Goal: Book appointment/travel/reservation

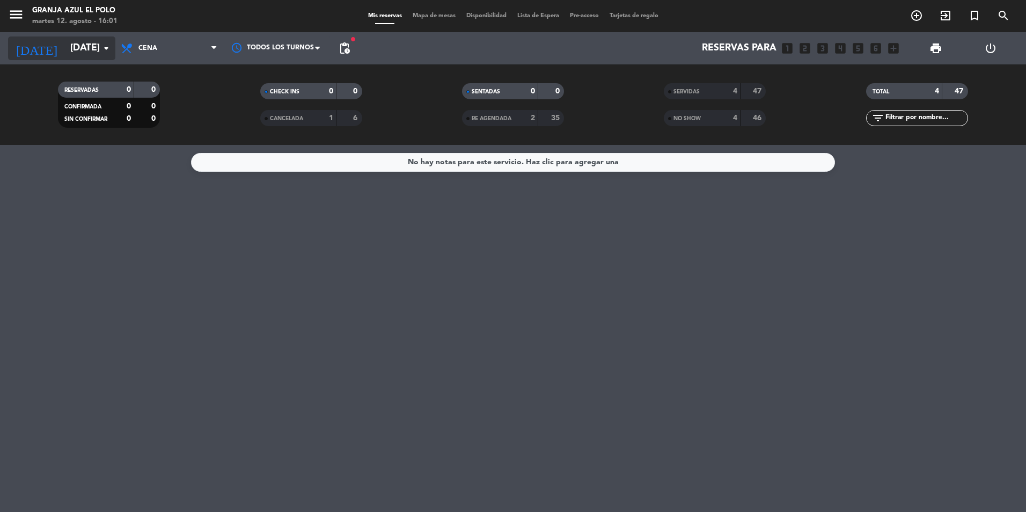
click at [75, 52] on input "[DATE]" at bounding box center [127, 48] width 124 height 21
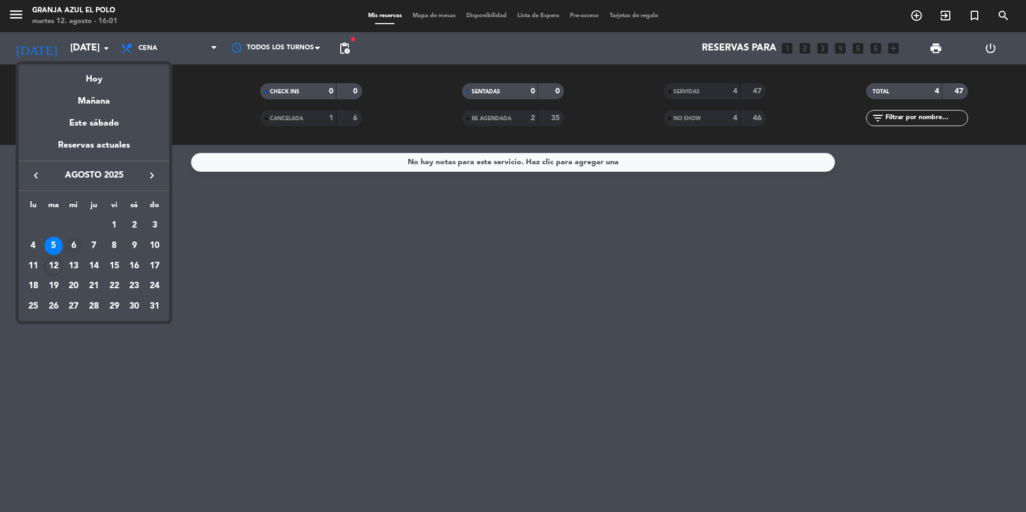
click at [70, 246] on div "6" at bounding box center [73, 246] width 18 height 18
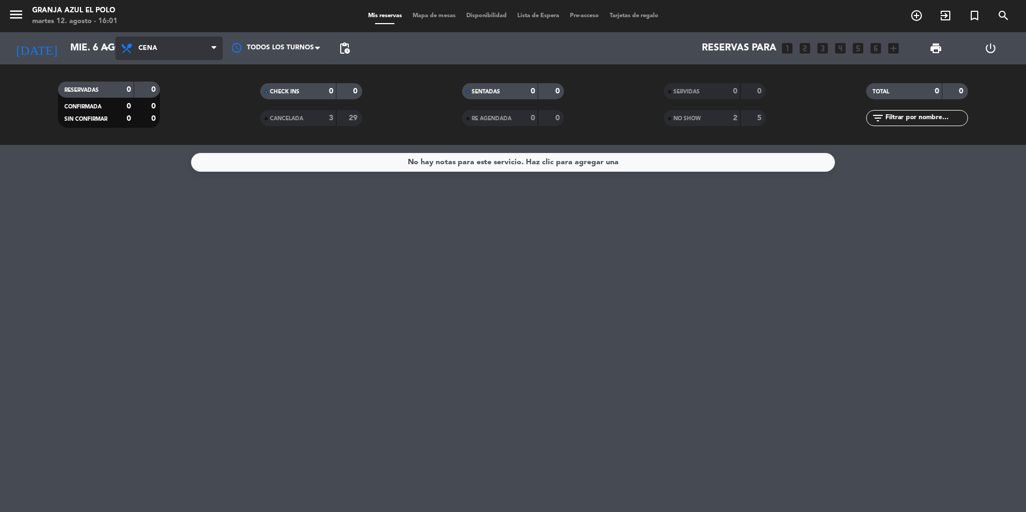
click at [167, 50] on span "Cena" at bounding box center [168, 48] width 107 height 24
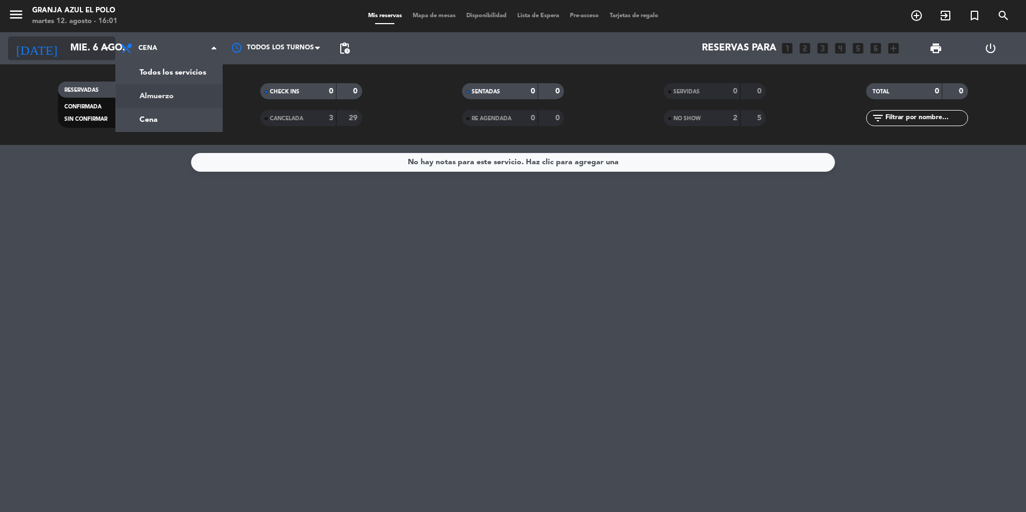
click at [75, 44] on input "mié. 6 ago." at bounding box center [127, 48] width 124 height 21
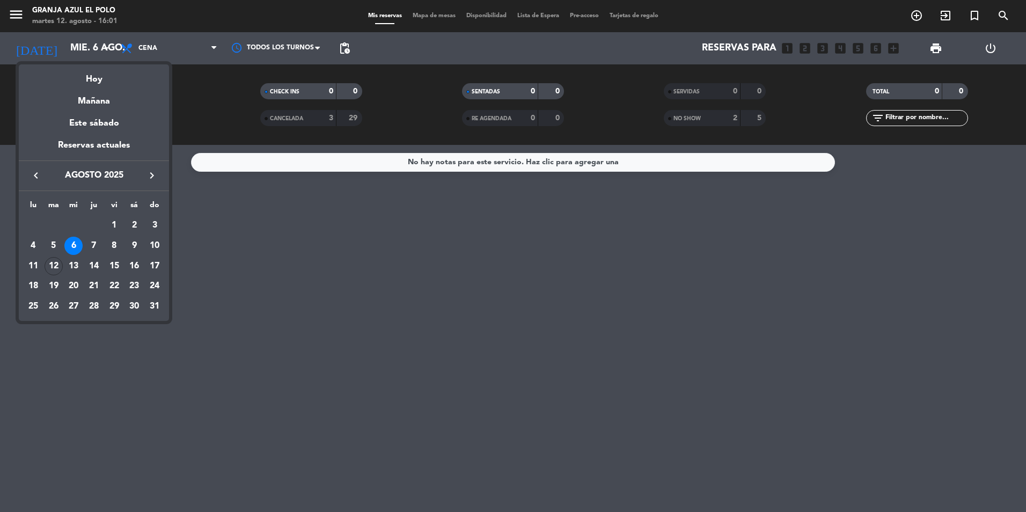
click at [73, 17] on div at bounding box center [513, 256] width 1026 height 512
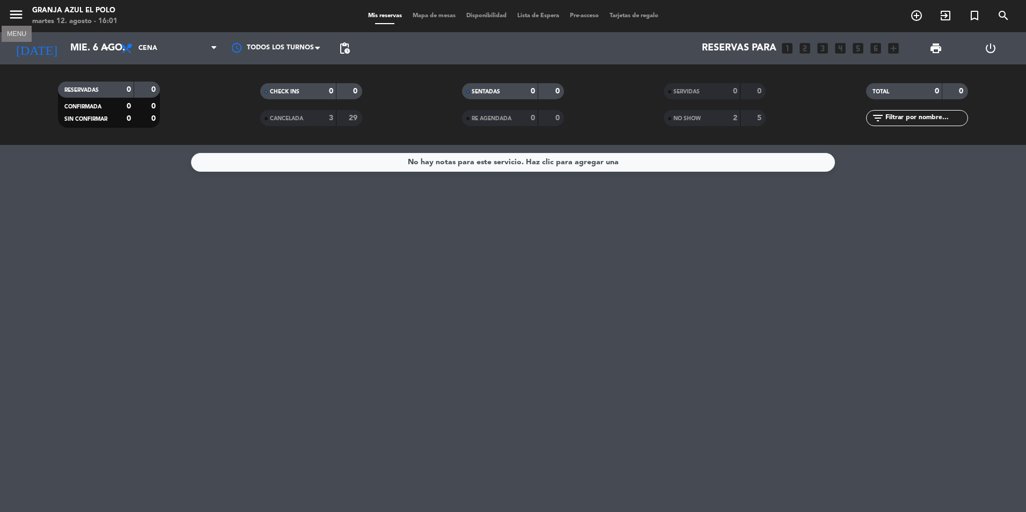
click at [18, 16] on icon "menu" at bounding box center [16, 14] width 16 height 16
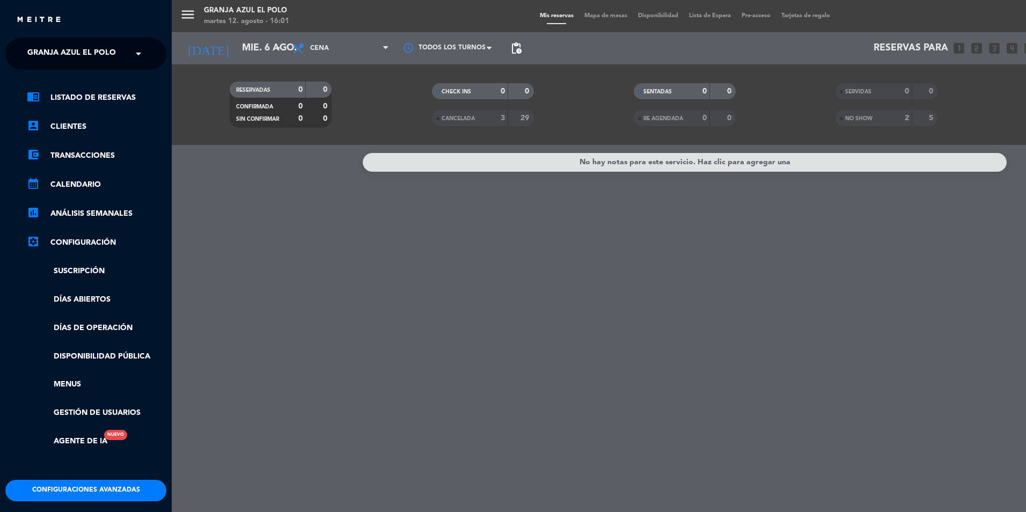
click at [70, 54] on span "Granja Azul El Polo" at bounding box center [71, 53] width 89 height 23
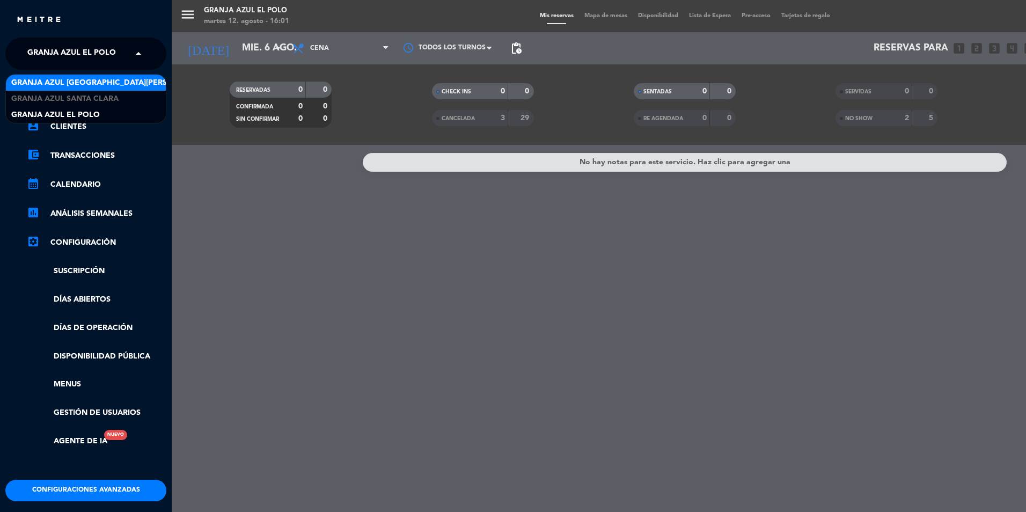
click at [98, 82] on span "Granja Azul [GEOGRAPHIC_DATA][PERSON_NAME]" at bounding box center [109, 83] width 197 height 12
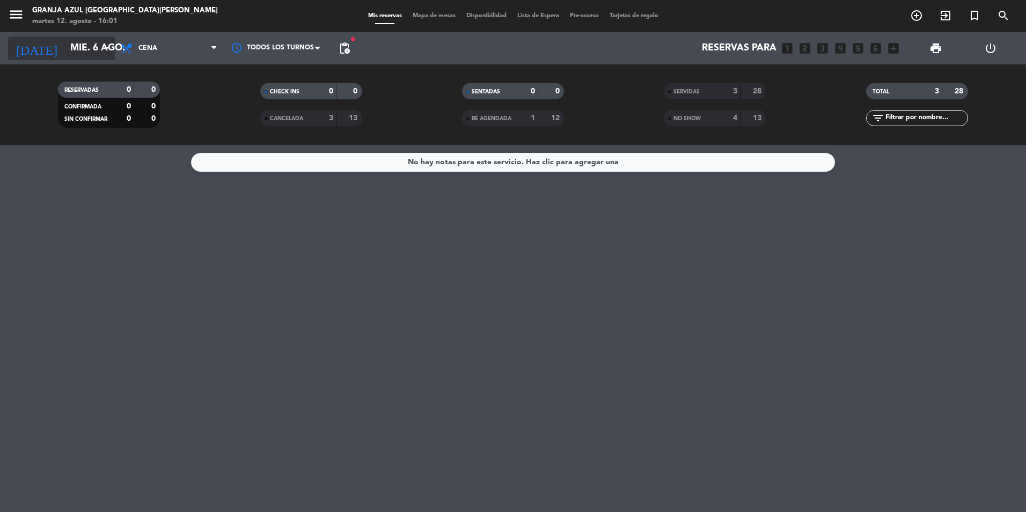
click at [101, 48] on icon "arrow_drop_down" at bounding box center [106, 48] width 13 height 13
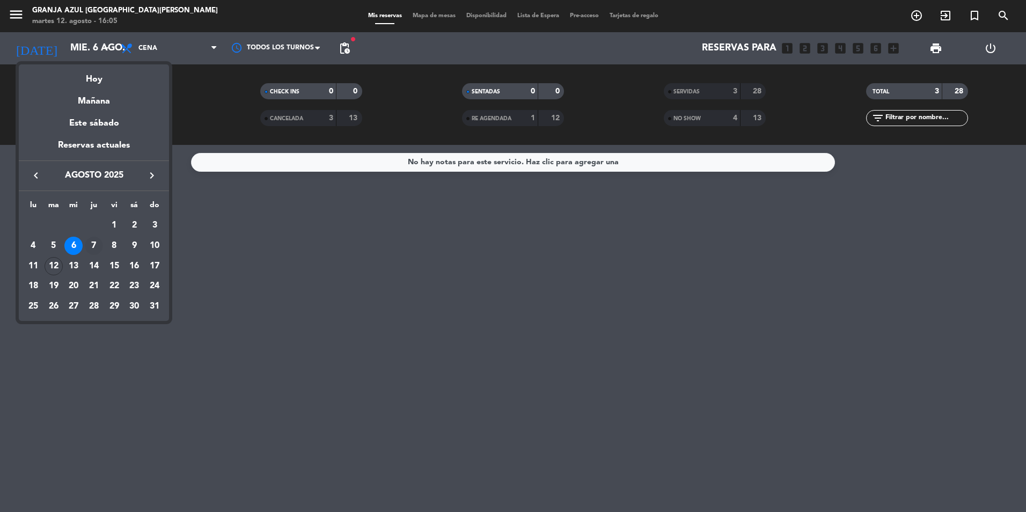
click at [96, 244] on div "7" at bounding box center [94, 246] width 18 height 18
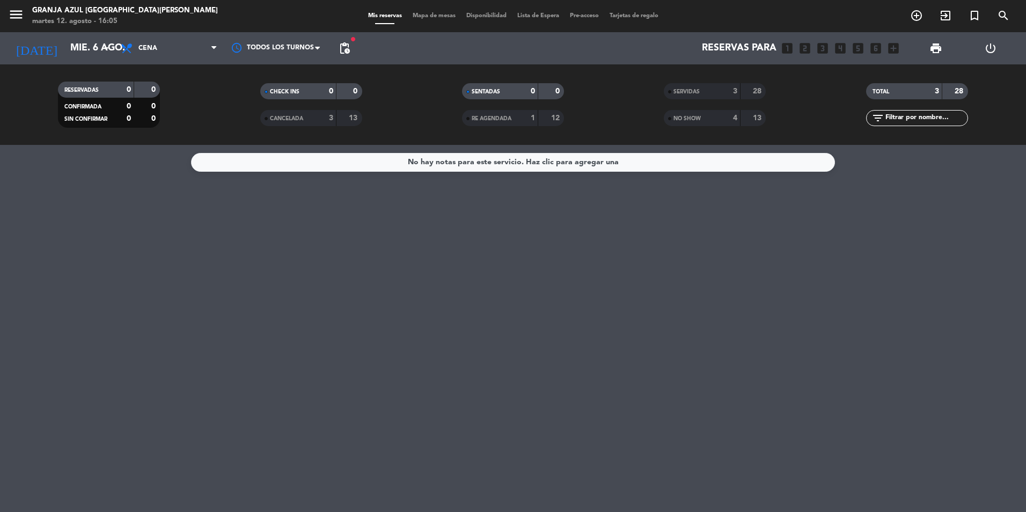
type input "[DEMOGRAPHIC_DATA][DATE]"
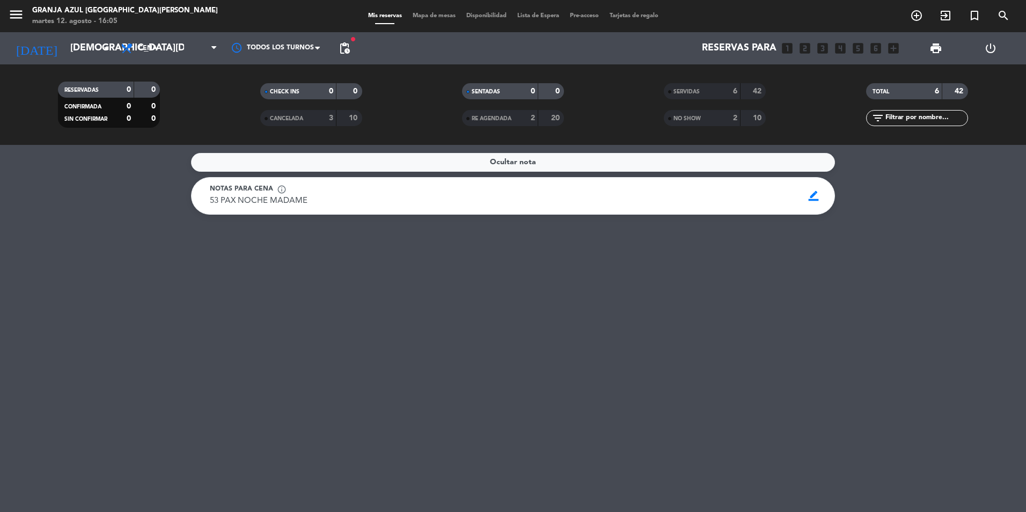
click at [260, 200] on span "53 PAX NOCHE MADAME" at bounding box center [259, 201] width 98 height 8
drag, startPoint x: 260, startPoint y: 200, endPoint x: 316, endPoint y: 239, distance: 68.2
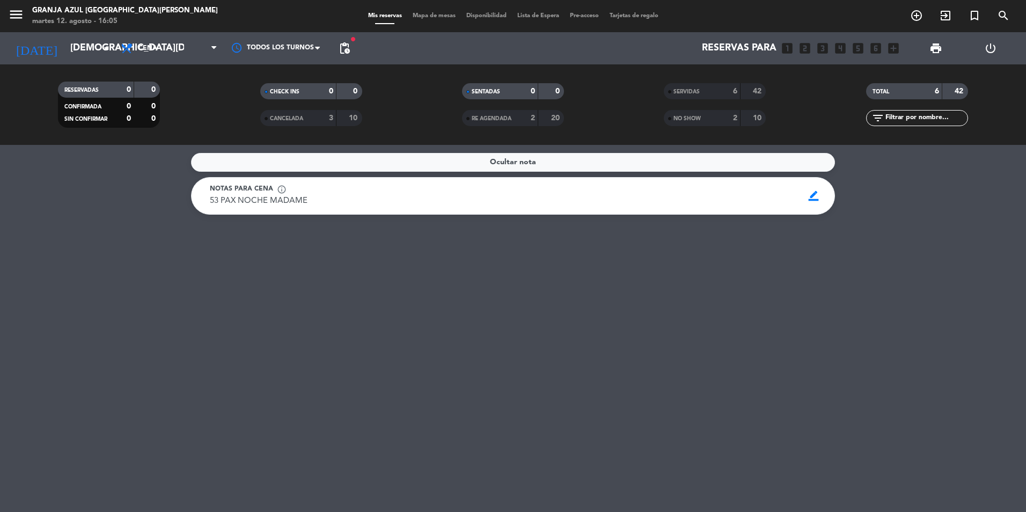
click at [316, 239] on div "Ocultar nota Notas para cena info_outline 53 PAX NOCHE MADAME 53 PAX NOCHE MADA…" at bounding box center [513, 328] width 1026 height 367
click at [247, 195] on p "53 PAX NOCHE MADAME" at bounding box center [259, 201] width 98 height 13
